Goal: Task Accomplishment & Management: Use online tool/utility

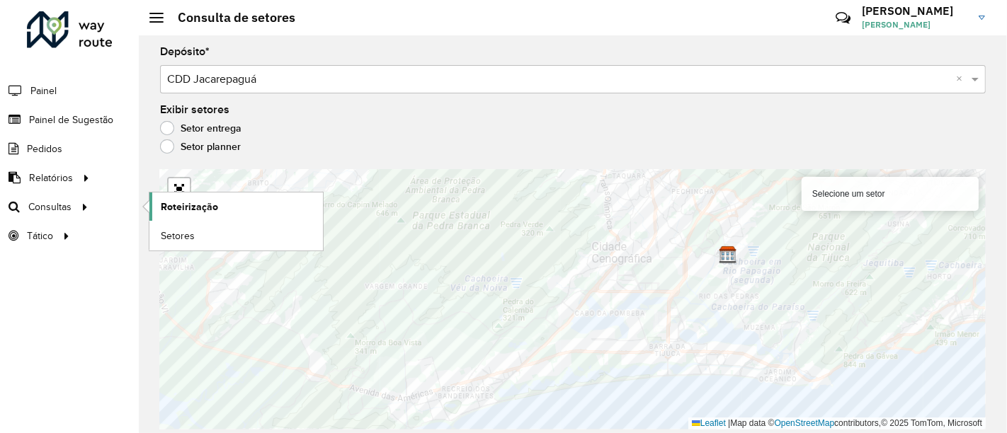
click at [199, 207] on span "Roteirização" at bounding box center [189, 207] width 57 height 15
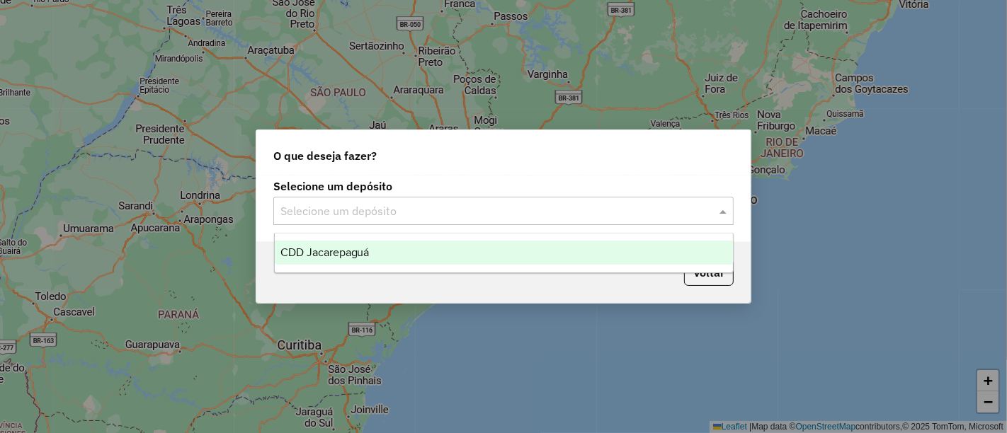
click at [639, 215] on input "text" at bounding box center [489, 211] width 418 height 17
click at [545, 260] on div "CDD Jacarepaguá" at bounding box center [504, 253] width 458 height 24
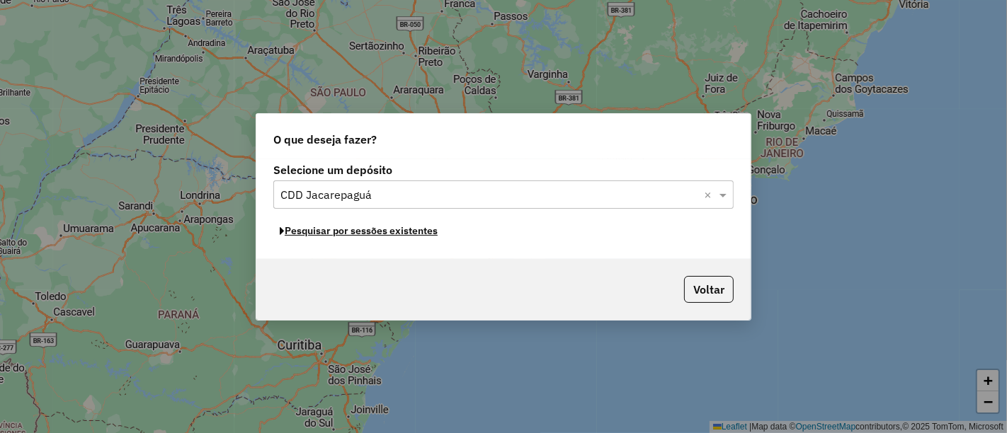
click at [411, 229] on button "Pesquisar por sessões existentes" at bounding box center [358, 231] width 171 height 22
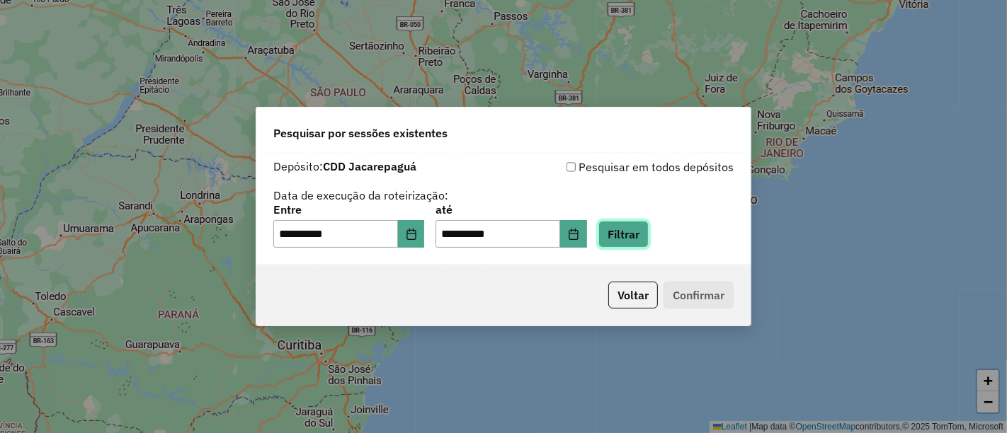
click at [648, 240] on button "Filtrar" at bounding box center [623, 234] width 50 height 27
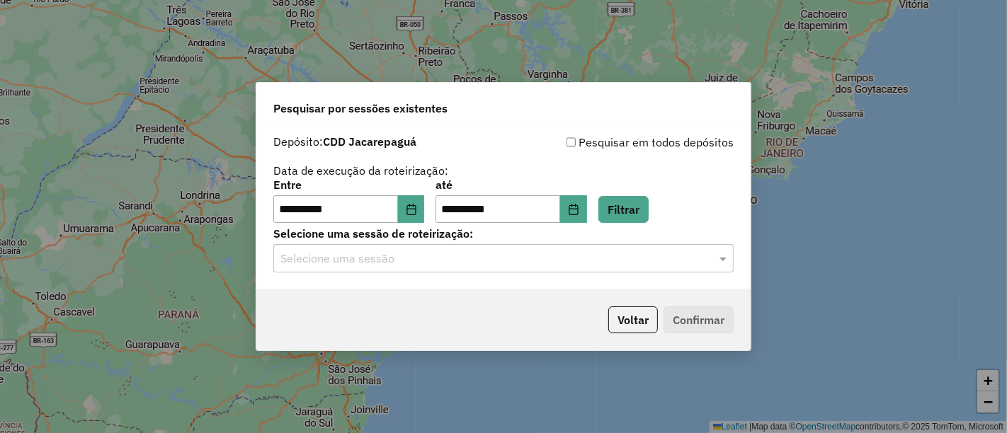
click at [577, 260] on input "text" at bounding box center [489, 259] width 418 height 17
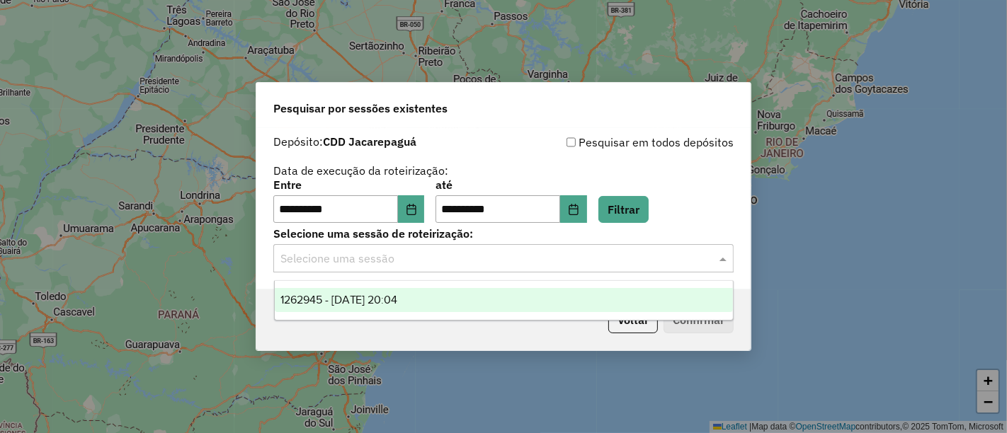
click at [530, 292] on div "1262945 - 10/09/2025 20:04" at bounding box center [504, 300] width 458 height 24
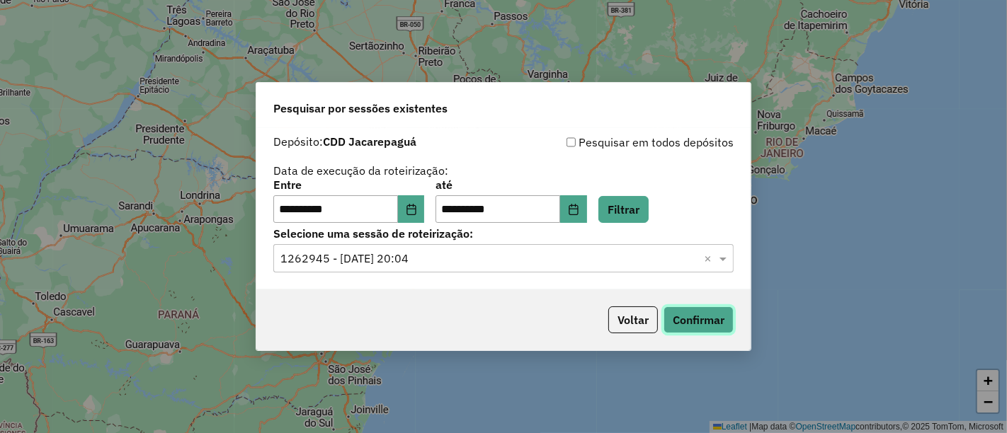
click at [714, 329] on button "Confirmar" at bounding box center [698, 320] width 70 height 27
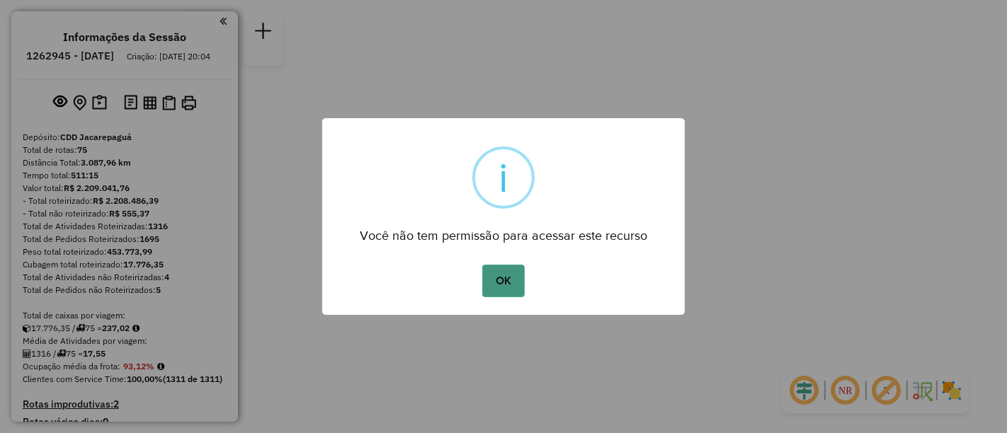
click at [500, 270] on button "OK" at bounding box center [503, 281] width 42 height 33
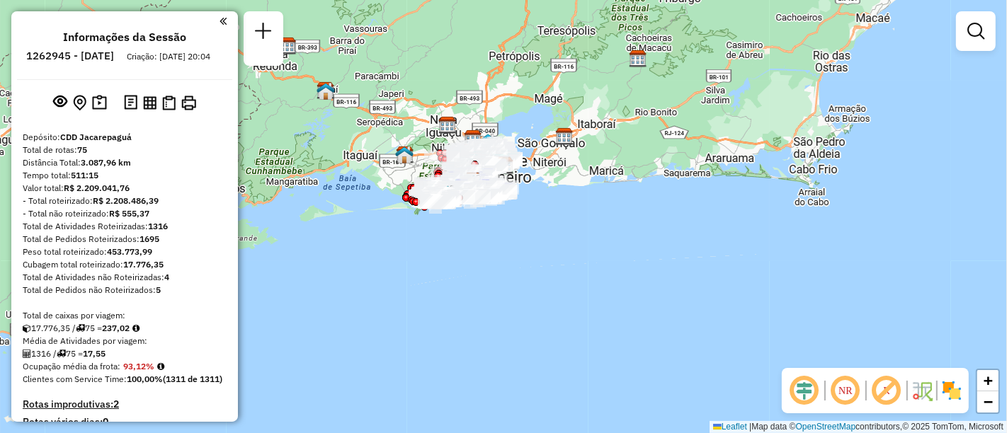
drag, startPoint x: 989, startPoint y: 1, endPoint x: 658, endPoint y: 74, distance: 338.7
click at [658, 74] on div "Janela de atendimento Grade de atendimento Capacidade Transportadoras Veículos …" at bounding box center [503, 216] width 1007 height 433
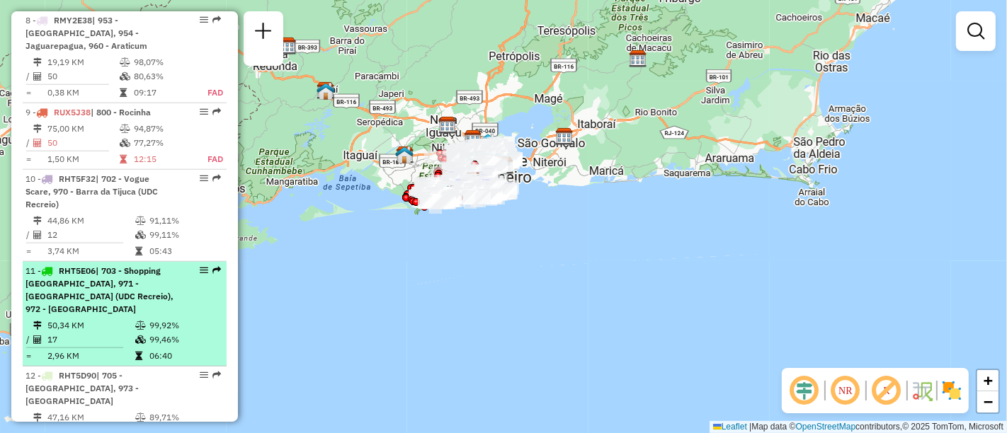
click at [200, 266] on em at bounding box center [204, 270] width 8 height 8
select select "**********"
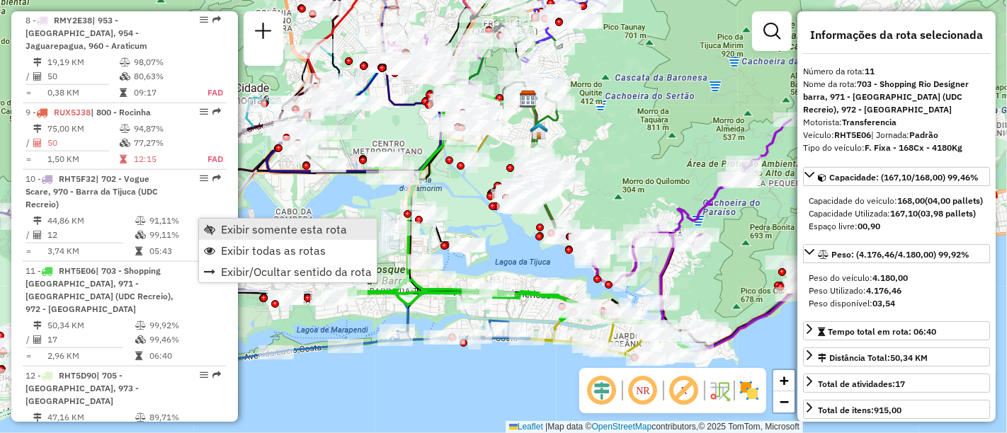
click at [218, 224] on link "Exibir somente esta rota" at bounding box center [288, 229] width 178 height 21
